Goal: Task Accomplishment & Management: Complete application form

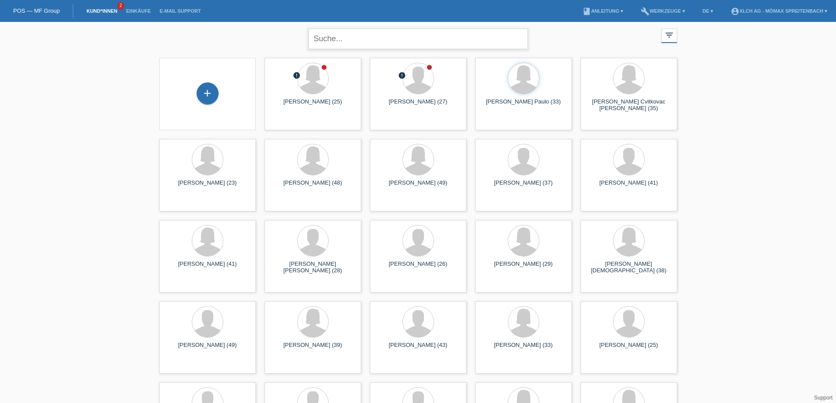
click at [334, 39] on input "text" at bounding box center [418, 39] width 219 height 21
type input "torres martines"
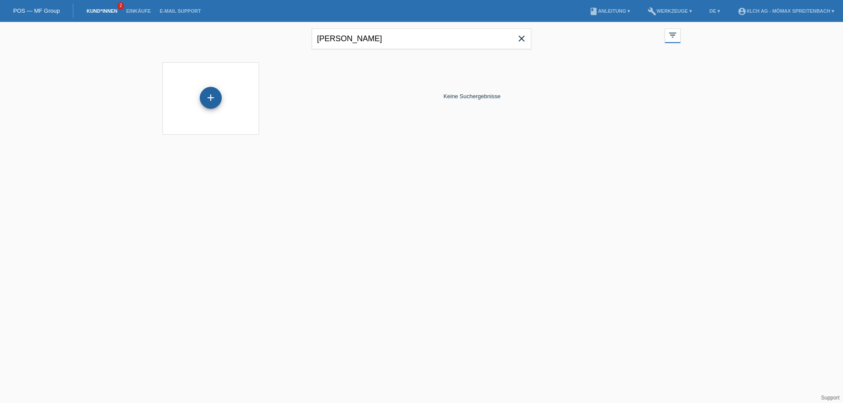
click at [210, 101] on div "+" at bounding box center [211, 98] width 22 height 22
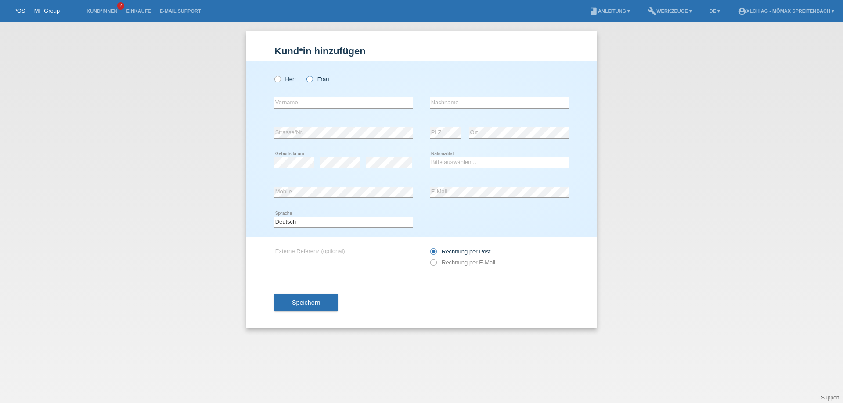
click at [305, 75] on icon at bounding box center [305, 75] width 0 height 0
click at [307, 79] on input "Frau" at bounding box center [309, 79] width 6 height 6
radio input "true"
click at [304, 100] on input "text" at bounding box center [343, 102] width 138 height 11
type input "K"
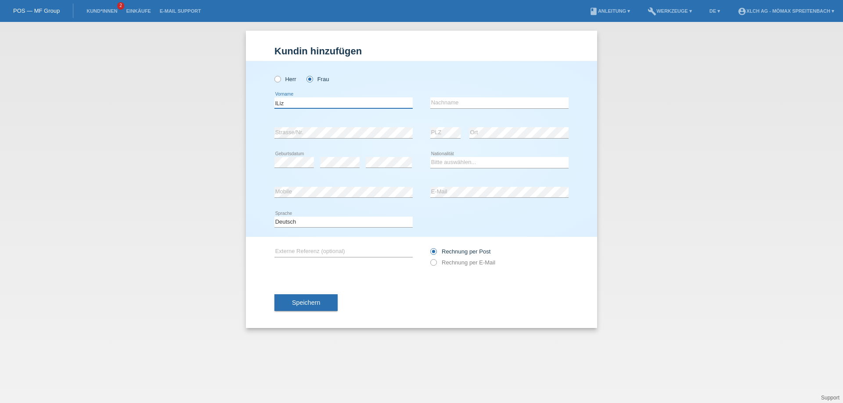
type input "lLiz"
type input "[PERSON_NAME] [PERSON_NAME]"
click at [467, 163] on select "Bitte auswählen... Schweiz Deutschland Liechtenstein Österreich ------------ Af…" at bounding box center [499, 162] width 138 height 11
select select "PE"
click at [430, 157] on select "Bitte auswählen... Schweiz Deutschland Liechtenstein Österreich ------------ Af…" at bounding box center [499, 162] width 138 height 11
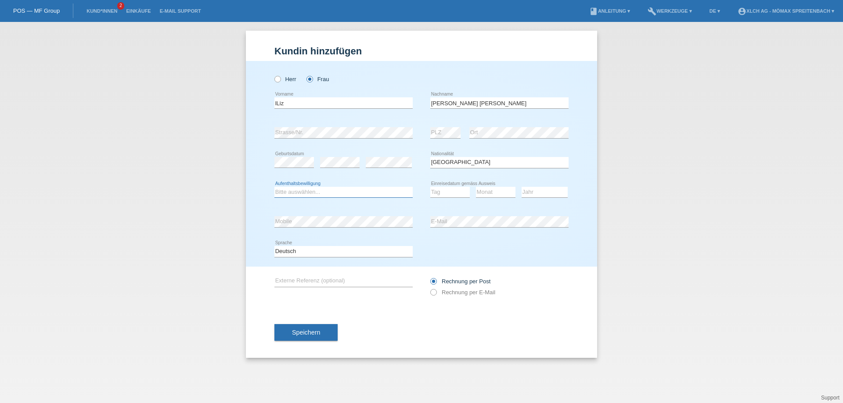
click at [348, 193] on select "Bitte auswählen... C B B - Flüchtlingsstatus Andere" at bounding box center [343, 192] width 138 height 11
select select "C"
click at [274, 187] on select "Bitte auswählen... C B B - Flüchtlingsstatus Andere" at bounding box center [343, 192] width 138 height 11
click at [436, 190] on select "Tag 01 02 03 04 05 06 07 08 09 10 11" at bounding box center [450, 192] width 40 height 11
select select "06"
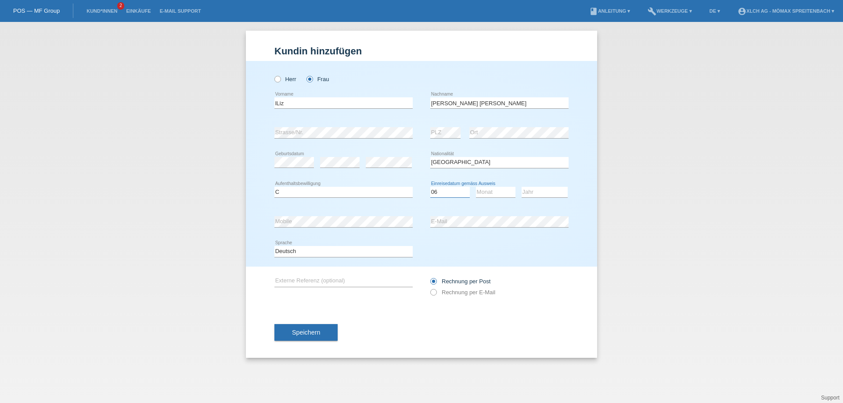
click at [430, 187] on select "Tag 01 02 03 04 05 06 07 08 09 10 11" at bounding box center [450, 192] width 40 height 11
click at [499, 192] on select "Monat 01 02 03 04 05 06 07 08 09 10 11" at bounding box center [496, 192] width 40 height 11
select select "10"
click at [476, 187] on select "Monat 01 02 03 04 05 06 07 08 09 10 11" at bounding box center [496, 192] width 40 height 11
click at [527, 190] on select "Jahr 2025 2024 2023 2022 2021 2020 2019 2018 2017 2016 2015 2014 2013 2012 2011…" at bounding box center [544, 192] width 46 height 11
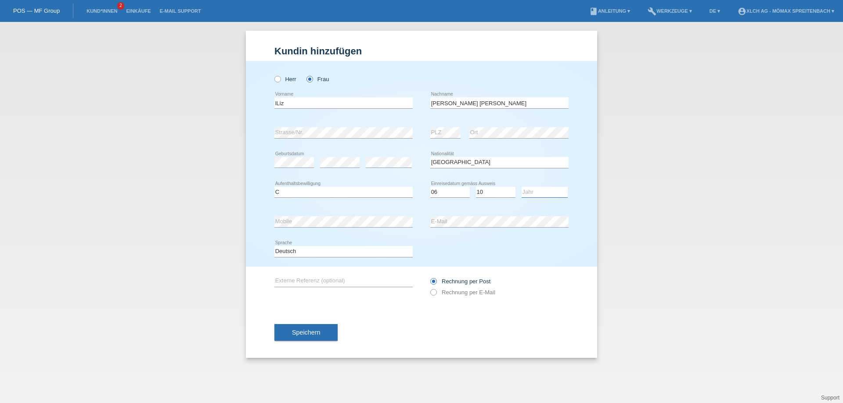
select select "2001"
click at [521, 187] on select "Jahr 2025 2024 2023 2022 2021 2020 2019 2018 2017 2016 2015 2014 2013 2012 2011…" at bounding box center [544, 192] width 46 height 11
click at [286, 105] on input "lLiz" at bounding box center [343, 102] width 138 height 11
type input "l"
type input "Liz"
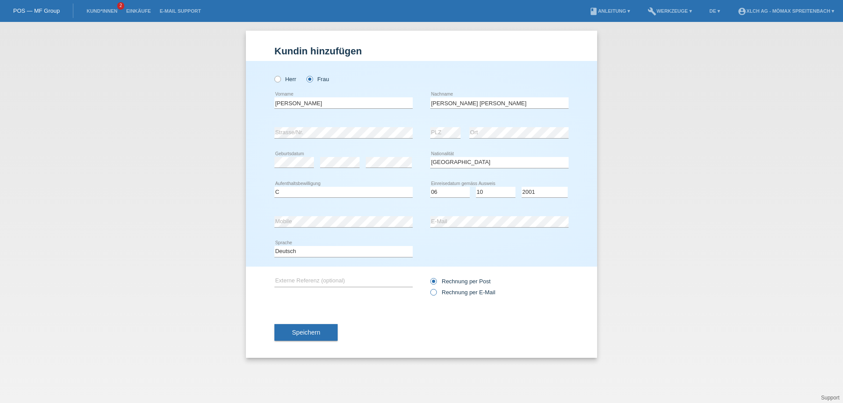
click at [429, 288] on icon at bounding box center [429, 288] width 0 height 0
click at [435, 293] on input "Rechnung per E-Mail" at bounding box center [433, 294] width 6 height 11
radio input "true"
click at [298, 330] on span "Speichern" at bounding box center [306, 332] width 28 height 7
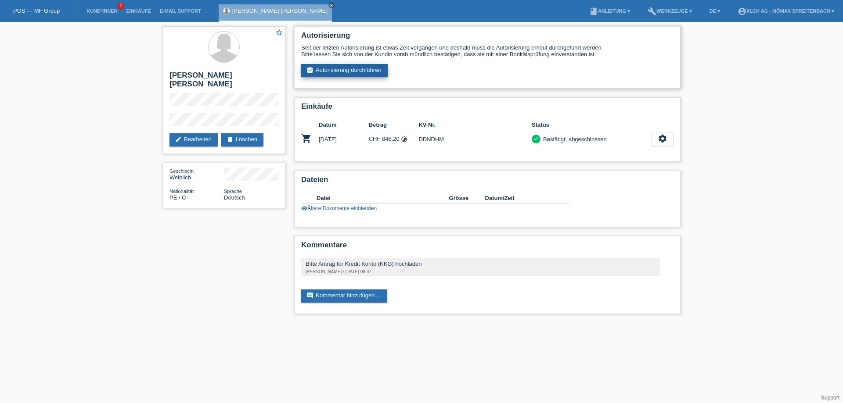
click at [352, 68] on link "assignment_turned_in Autorisierung durchführen" at bounding box center [344, 70] width 86 height 13
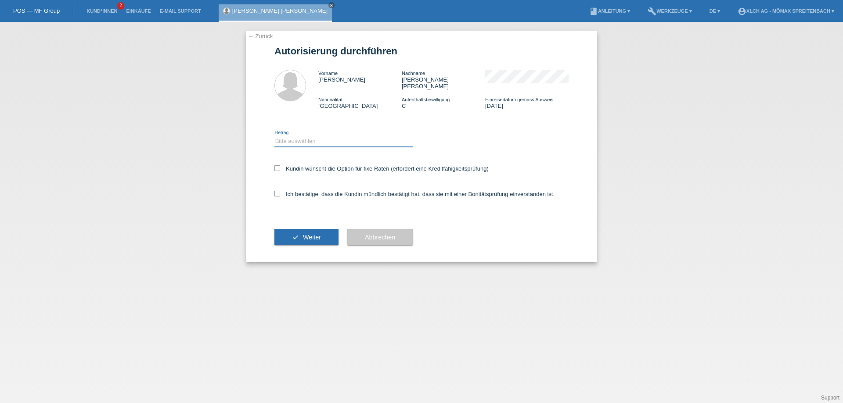
click at [317, 136] on select "Bitte auswählen CHF 1.00 - CHF 499.00 CHF 500.00 - CHF 1'999.00 CHF 2'000.00 - …" at bounding box center [343, 141] width 138 height 11
select select "2"
click at [274, 136] on select "Bitte auswählen CHF 1.00 - CHF 499.00 CHF 500.00 - CHF 1'999.00 CHF 2'000.00 - …" at bounding box center [343, 141] width 138 height 11
click at [280, 165] on label "Kundin wünscht die Option für fixe Raten (erfordert eine Kreditfähigkeitsprüfun…" at bounding box center [381, 168] width 214 height 7
click at [280, 165] on input "Kundin wünscht die Option für fixe Raten (erfordert eine Kreditfähigkeitsprüfun…" at bounding box center [277, 168] width 6 height 6
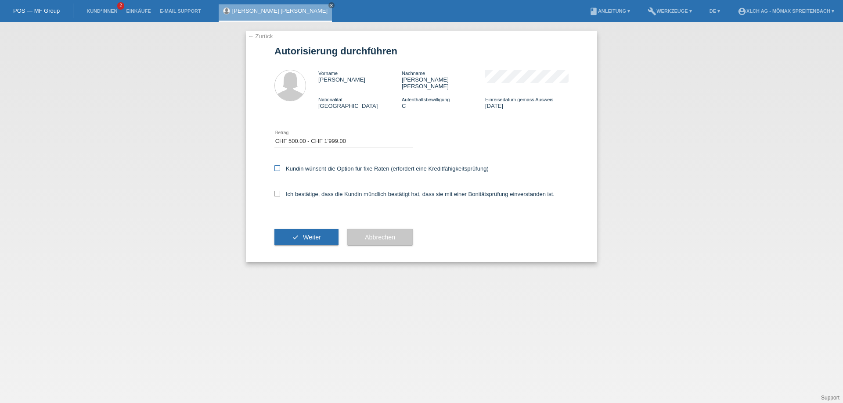
checkbox input "true"
click at [284, 191] on label "Ich bestätige, dass die Kundin mündlich bestätigt hat, dass sie mit einer Bonit…" at bounding box center [414, 194] width 280 height 7
click at [280, 191] on input "Ich bestätige, dass die Kundin mündlich bestätigt hat, dass sie mit einer Bonit…" at bounding box center [277, 194] width 6 height 6
checkbox input "true"
click at [313, 234] on button "check Weiter" at bounding box center [306, 237] width 64 height 17
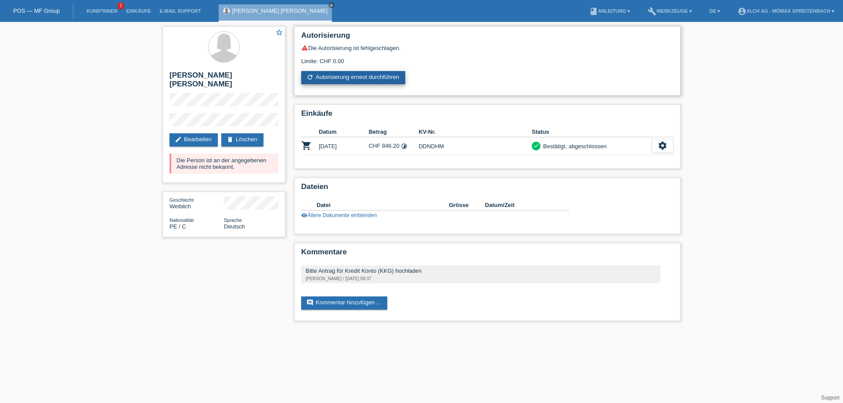
click at [374, 78] on link "refresh Autorisierung erneut durchführen" at bounding box center [353, 77] width 104 height 13
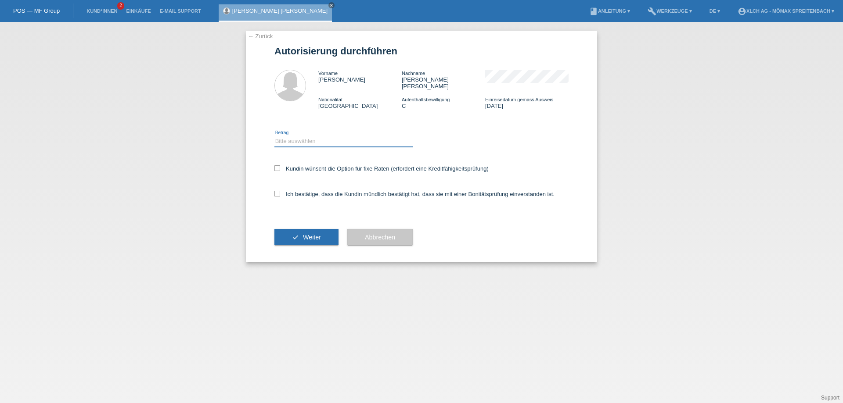
click at [312, 136] on select "Bitte auswählen CHF 1.00 - CHF 499.00 CHF 500.00 - CHF 1'999.00 CHF 2'000.00 - …" at bounding box center [343, 141] width 138 height 11
select select "2"
click at [274, 136] on select "Bitte auswählen CHF 1.00 - CHF 499.00 CHF 500.00 - CHF 1'999.00 CHF 2'000.00 - …" at bounding box center [343, 141] width 138 height 11
click at [286, 165] on label "Kundin wünscht die Option für fixe Raten (erfordert eine Kreditfähigkeitsprüfun…" at bounding box center [381, 168] width 214 height 7
click at [280, 165] on input "Kundin wünscht die Option für fixe Raten (erfordert eine Kreditfähigkeitsprüfun…" at bounding box center [277, 168] width 6 height 6
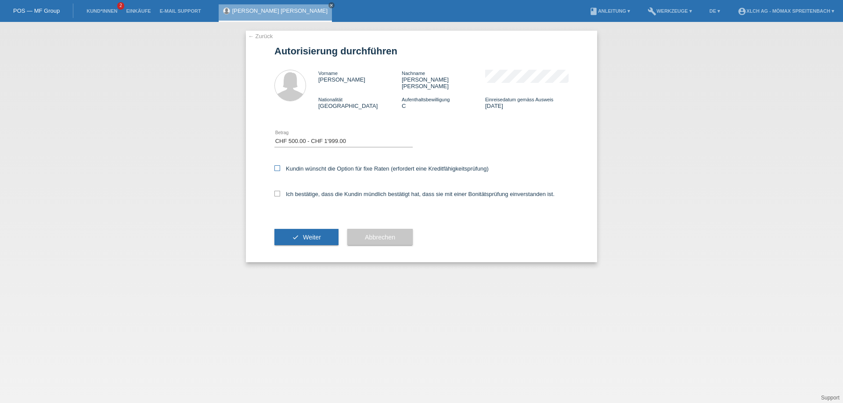
checkbox input "true"
click at [278, 191] on icon at bounding box center [277, 194] width 6 height 6
click at [278, 191] on input "Ich bestätige, dass die Kundin mündlich bestätigt hat, dass sie mit einer Bonit…" at bounding box center [277, 194] width 6 height 6
checkbox input "true"
click at [294, 233] on button "check Weiter" at bounding box center [306, 237] width 64 height 17
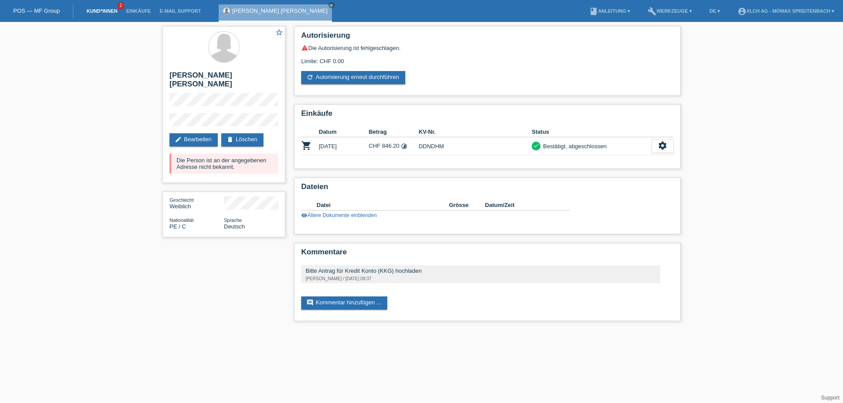
click at [107, 8] on link "Kund*innen" at bounding box center [102, 10] width 40 height 5
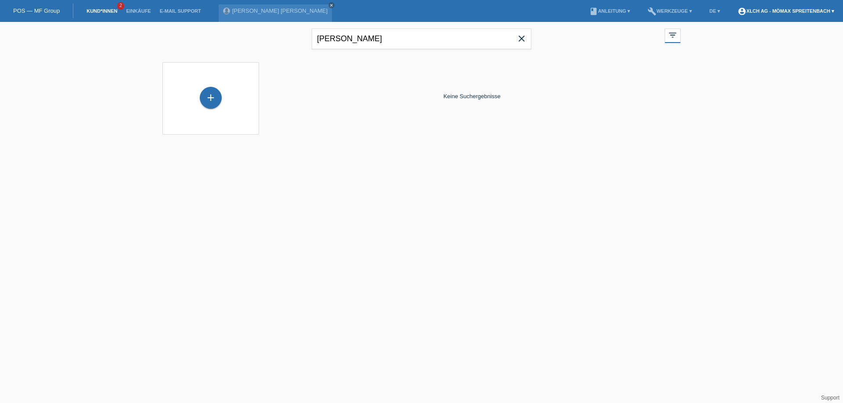
click at [783, 9] on link "account_circle XLCH AG - Mömax Spreitenbach ▾" at bounding box center [785, 10] width 105 height 5
click at [736, 59] on link "Logout" at bounding box center [735, 62] width 18 height 7
